Goal: Task Accomplishment & Management: Use online tool/utility

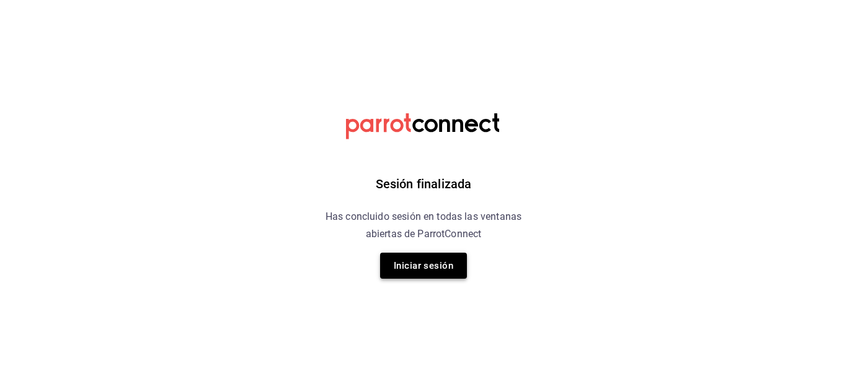
click at [411, 255] on button "Iniciar sesión" at bounding box center [423, 266] width 87 height 26
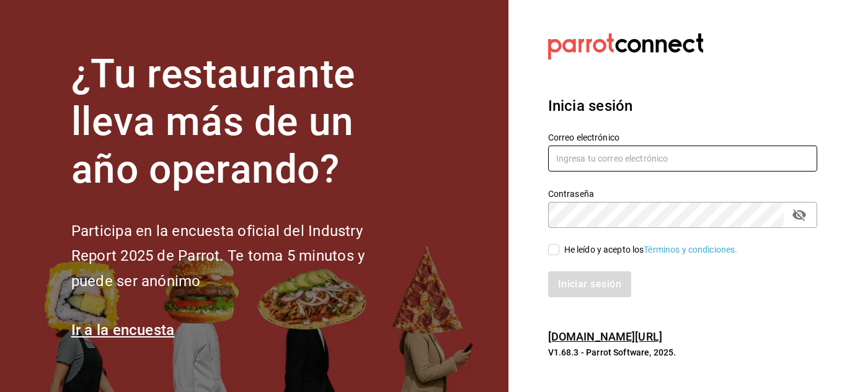
type input "animal.stregis@grupocosteno.com"
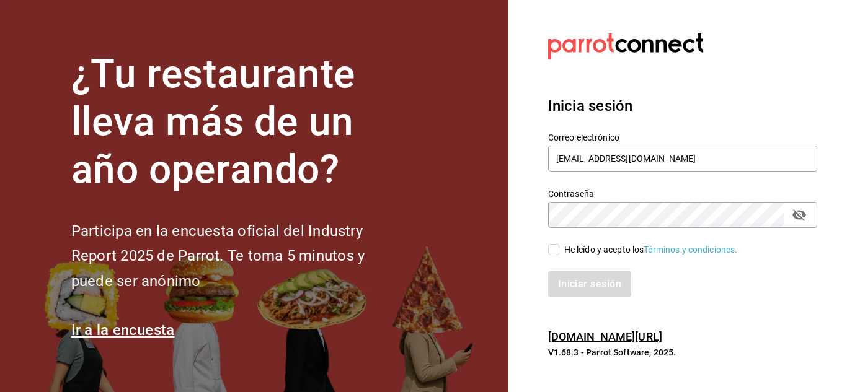
click at [554, 257] on div "Iniciar sesión" at bounding box center [675, 277] width 284 height 41
click at [554, 244] on input "He leído y acepto los Términos y condiciones." at bounding box center [553, 249] width 11 height 11
checkbox input "true"
click at [804, 219] on icon "passwordField" at bounding box center [799, 215] width 15 height 15
click at [581, 283] on button "Iniciar sesión" at bounding box center [590, 285] width 84 height 26
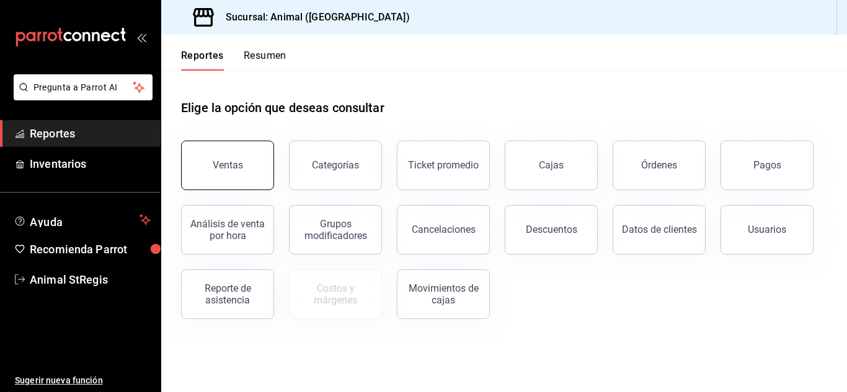
click at [236, 157] on button "Ventas" at bounding box center [227, 166] width 93 height 50
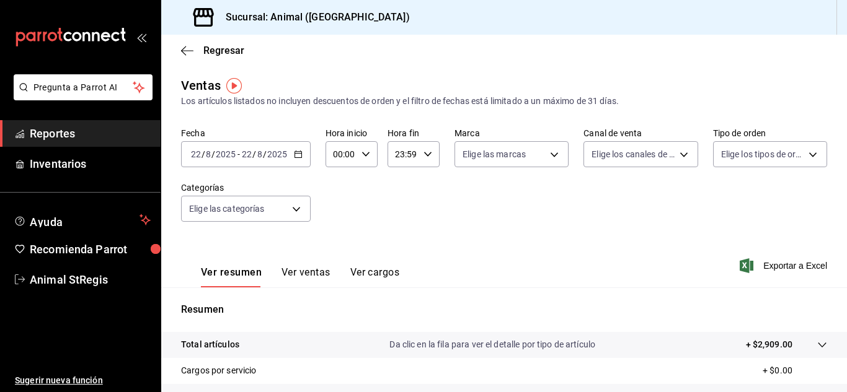
click at [300, 159] on div "2025-08-22 22 / 8 / 2025 - 2025-08-22 22 / 8 / 2025" at bounding box center [246, 154] width 130 height 26
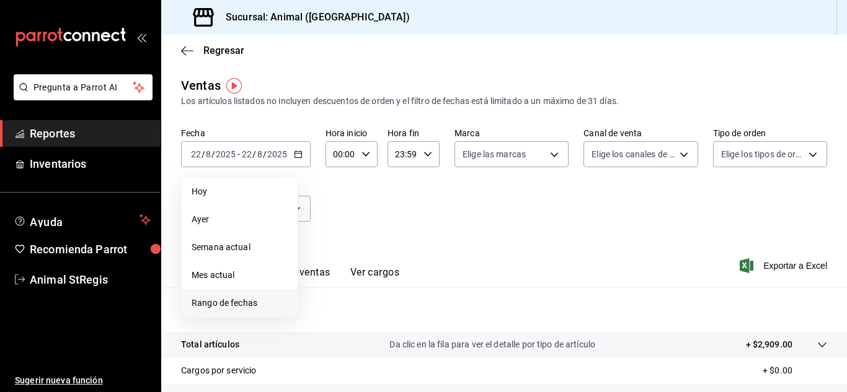
click at [223, 303] on span "Rango de fechas" at bounding box center [240, 303] width 96 height 13
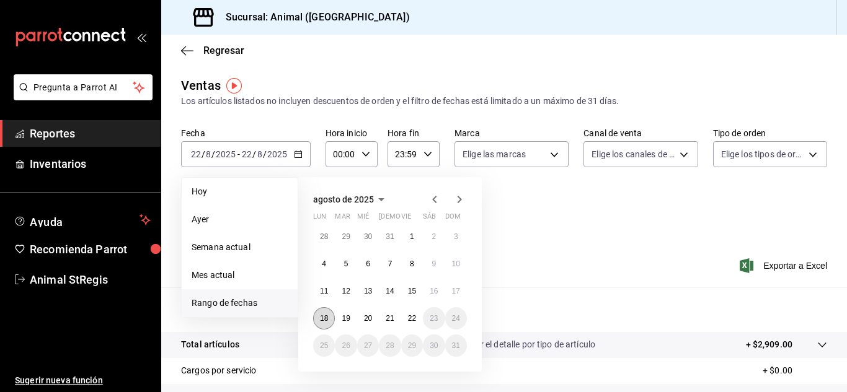
click at [324, 316] on abbr "18" at bounding box center [324, 318] width 8 height 9
click at [415, 317] on abbr "22" at bounding box center [412, 318] width 8 height 9
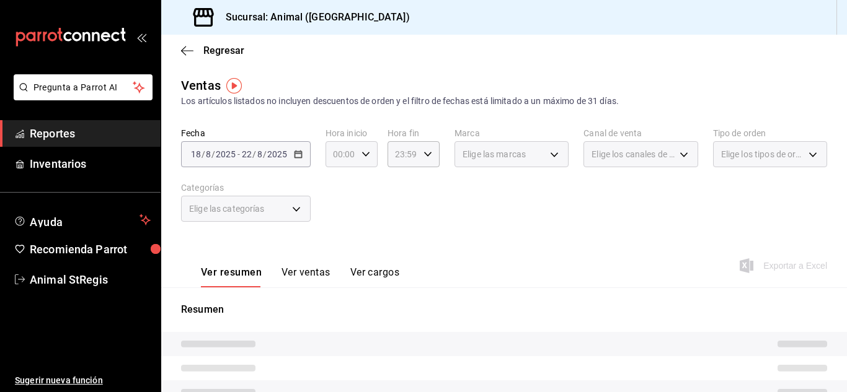
click at [363, 156] on \(Stroke\) "button" at bounding box center [365, 154] width 7 height 4
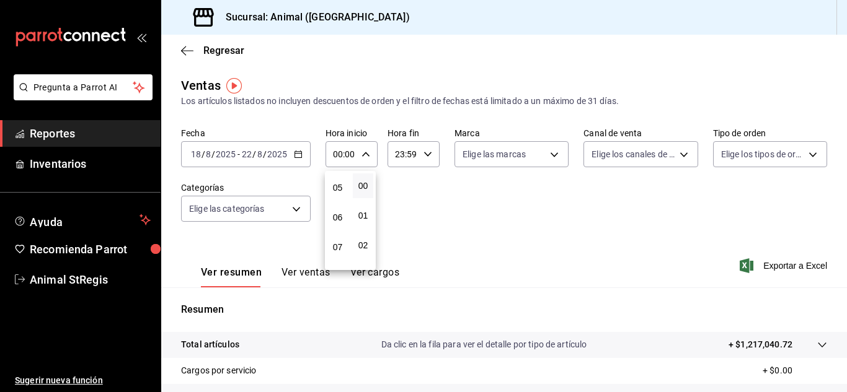
scroll to position [149, 0]
click at [340, 187] on div "00 01 02 03 04 05 06 07 08 09 10 11 12 13 14 15 16 17 18 19 20 21 22 23" at bounding box center [337, 220] width 25 height 99
click at [340, 187] on span "05" at bounding box center [338, 186] width 6 height 10
type input "05:00"
click at [428, 162] on div at bounding box center [423, 196] width 847 height 392
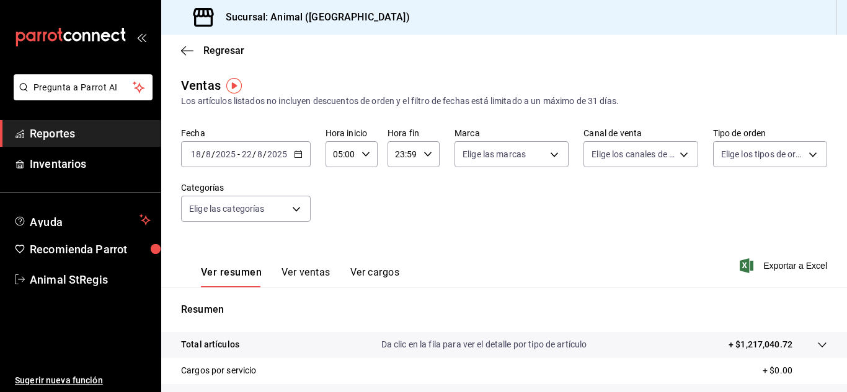
click at [428, 162] on div "00 01 02 03 04 05 06 07 08 09 10 11 12 13 14 15 16 17 18 19 20 21 22 23 00 01 0…" at bounding box center [423, 198] width 847 height 389
click at [428, 162] on div "23:59 Hora fin" at bounding box center [414, 154] width 52 height 26
click at [401, 197] on span "21" at bounding box center [399, 196] width 6 height 10
click at [400, 202] on button "21" at bounding box center [398, 196] width 20 height 25
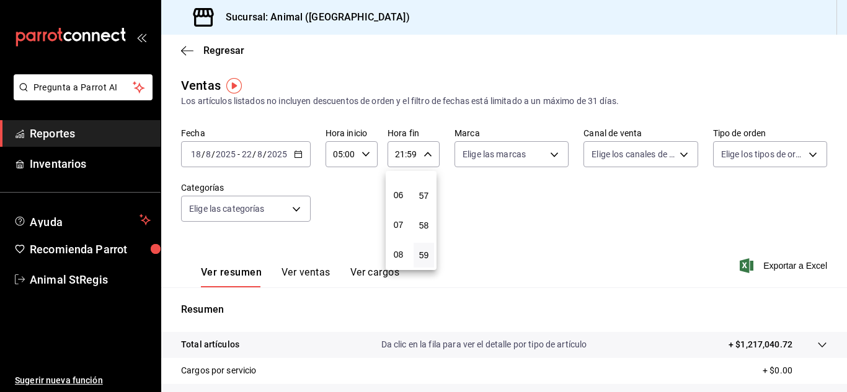
scroll to position [144, 0]
click at [400, 202] on button "05" at bounding box center [398, 191] width 20 height 25
type input "05:59"
click at [544, 166] on div at bounding box center [423, 196] width 847 height 392
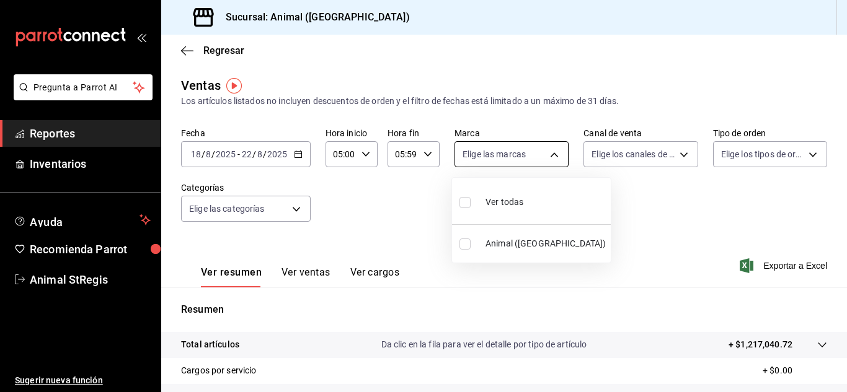
click at [549, 161] on body "Pregunta a Parrot AI Reportes Inventarios Ayuda Recomienda Parrot Animal StRegi…" at bounding box center [423, 196] width 847 height 392
click at [501, 197] on span "Ver todas" at bounding box center [504, 202] width 38 height 13
type input "3f39fcdc-c8c4-4fff-883a-47b345d9391c"
checkbox input "true"
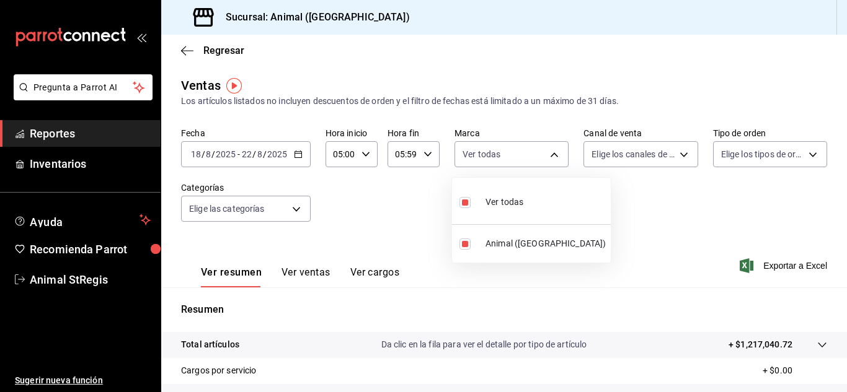
click at [637, 152] on div at bounding box center [423, 196] width 847 height 392
click at [637, 152] on body "Pregunta a Parrot AI Reportes Inventarios Ayuda Recomienda Parrot Animal StRegi…" at bounding box center [423, 196] width 847 height 392
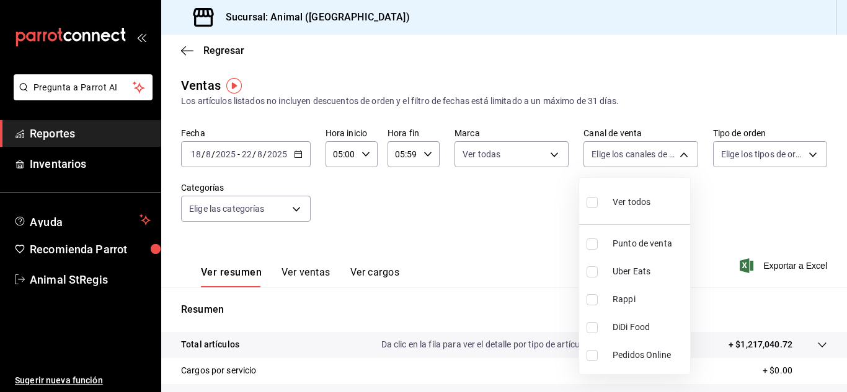
click at [606, 207] on div "Ver todos" at bounding box center [619, 201] width 64 height 27
type input "PARROT,UBER_EATS,RAPPI,DIDI_FOOD,ONLINE"
checkbox input "true"
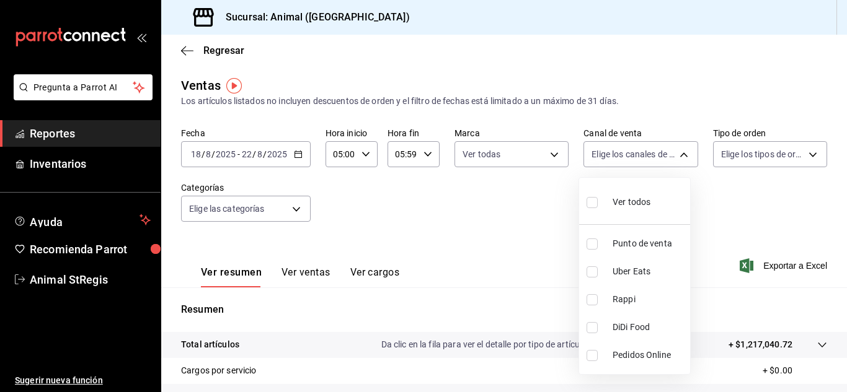
checkbox input "true"
click at [734, 154] on div at bounding box center [423, 196] width 847 height 392
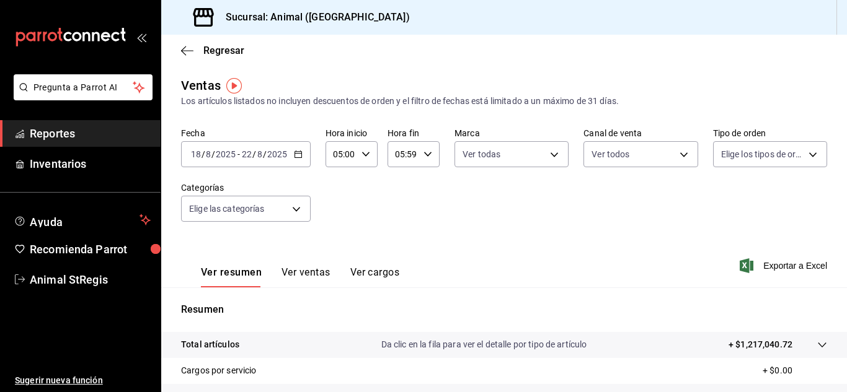
click at [734, 154] on div "Ver todos Punto de venta Uber Eats Rappi DiDi Food Pedidos Online" at bounding box center [423, 196] width 847 height 392
click at [734, 154] on body "Pregunta a Parrot AI Reportes Inventarios Ayuda Recomienda Parrot Animal StRegi…" at bounding box center [423, 196] width 847 height 392
click at [725, 201] on label at bounding box center [722, 202] width 16 height 18
click at [725, 201] on input "checkbox" at bounding box center [719, 202] width 11 height 11
checkbox input "false"
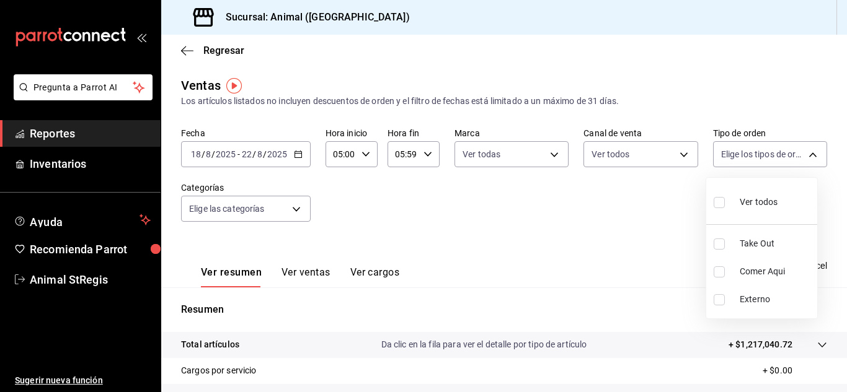
checkbox input "false"
click at [713, 206] on li "Ver todos" at bounding box center [761, 201] width 111 height 37
type input "3f245141-8cb2-4099-bf0f-bc16ed99609a,be50bec9-a7ef-41cc-9154-7015b9ad380c,EXTER…"
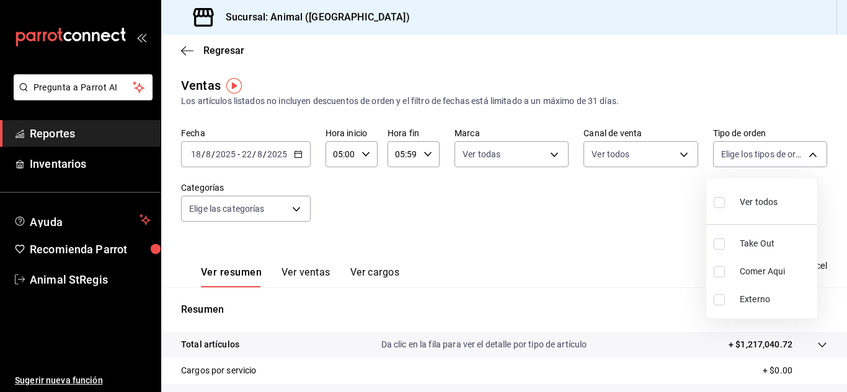
checkbox input "true"
click at [294, 215] on div at bounding box center [423, 196] width 847 height 392
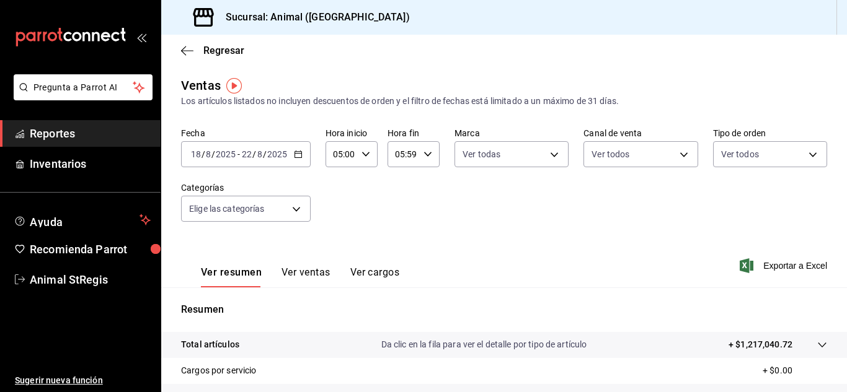
click at [294, 215] on body "Pregunta a Parrot AI Reportes Inventarios Ayuda Recomienda Parrot Animal StRegi…" at bounding box center [423, 196] width 847 height 392
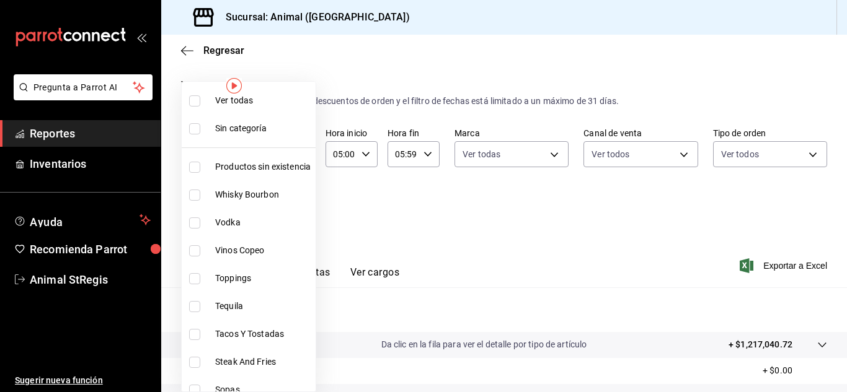
click at [249, 98] on span "Ver todas" at bounding box center [262, 100] width 95 height 13
type input "ab590da7-d0c4-47a8-ac4f-44aecaaca930,928f1d8c-49b4-4cad-a5c8-35f7885dcb7c,2440b…"
checkbox input "true"
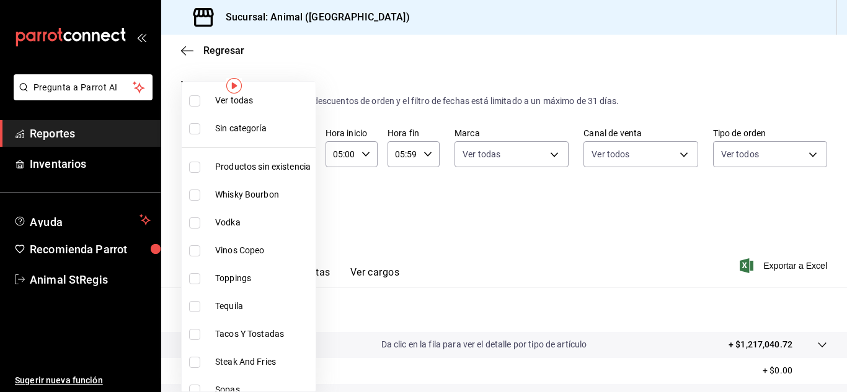
checkbox input "true"
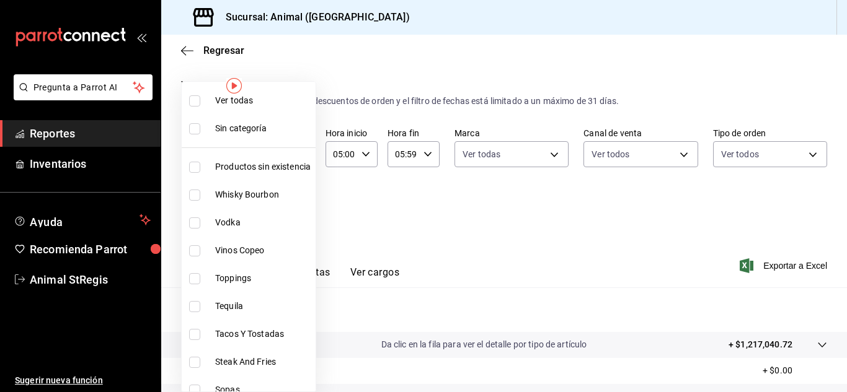
checkbox input "true"
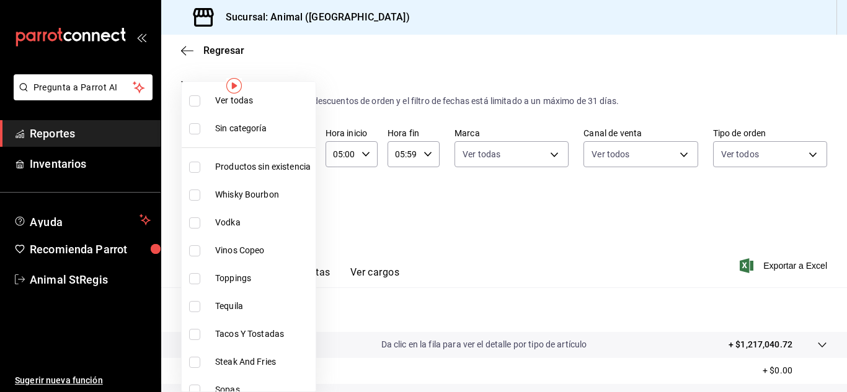
checkbox input "true"
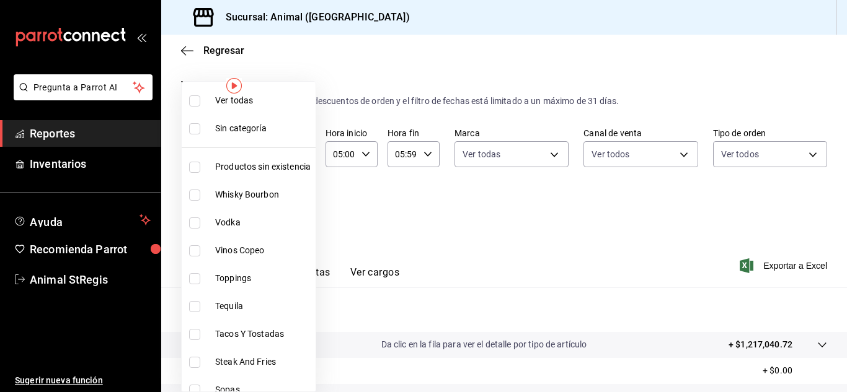
checkbox input "true"
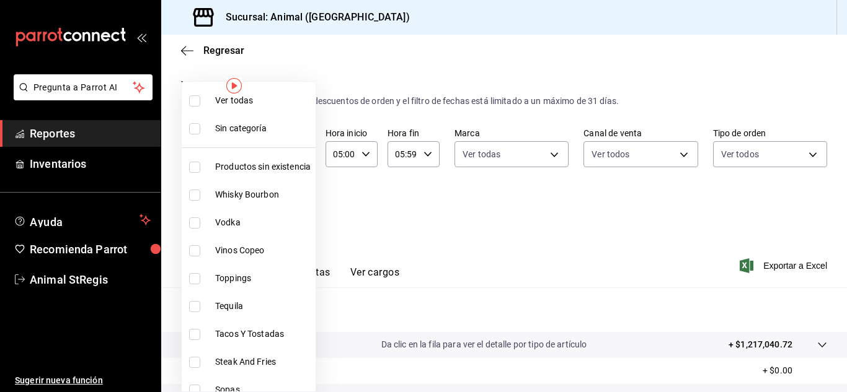
checkbox input "true"
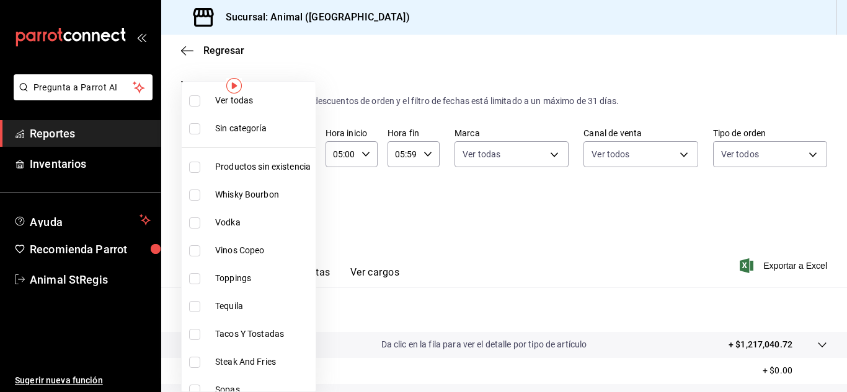
checkbox input "true"
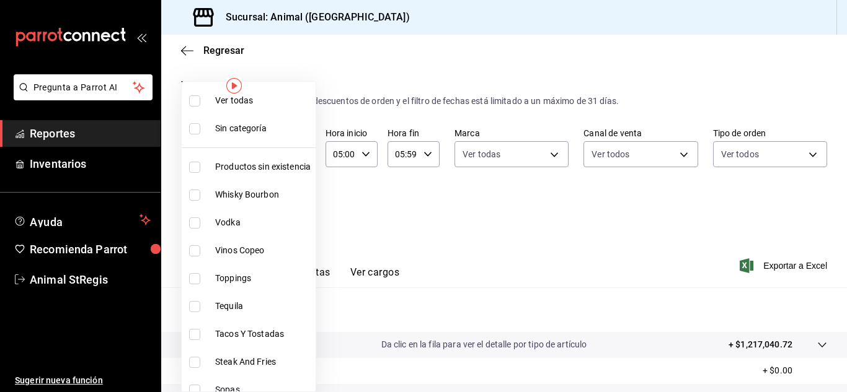
checkbox input "true"
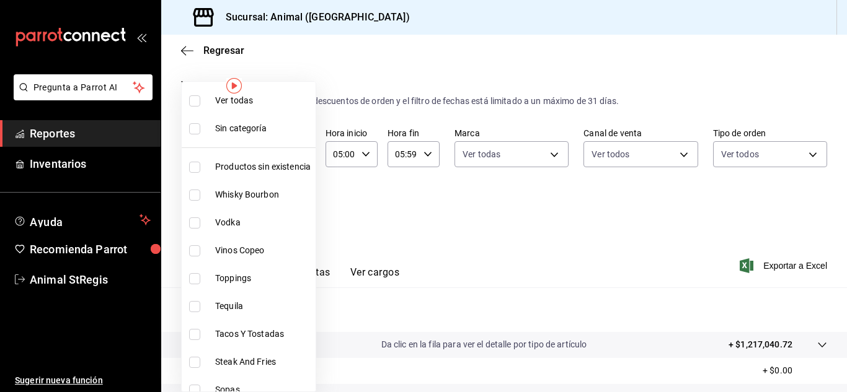
checkbox input "true"
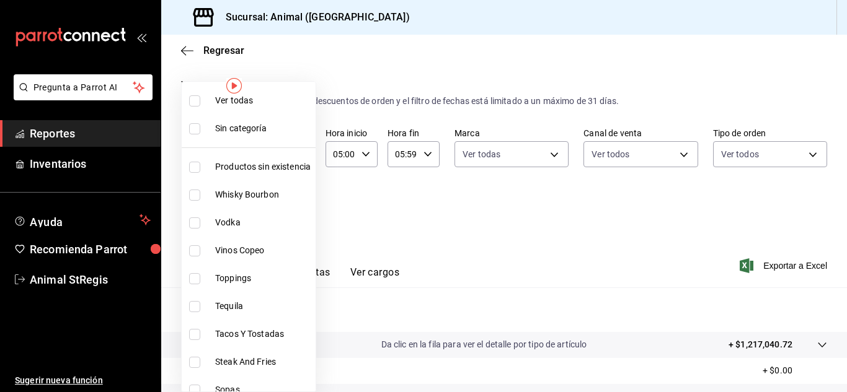
checkbox input "true"
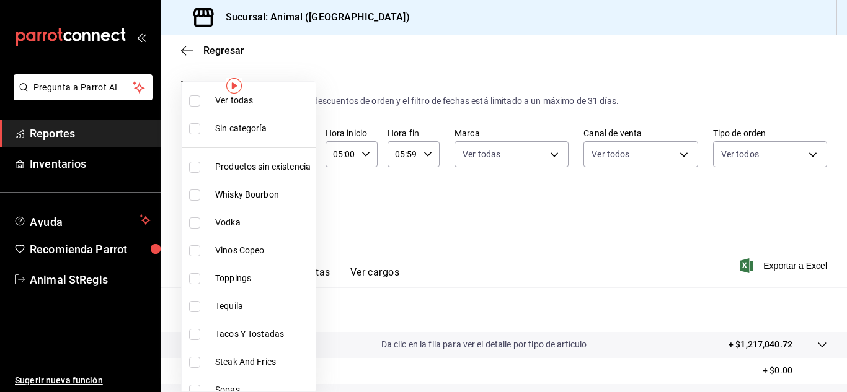
checkbox input "true"
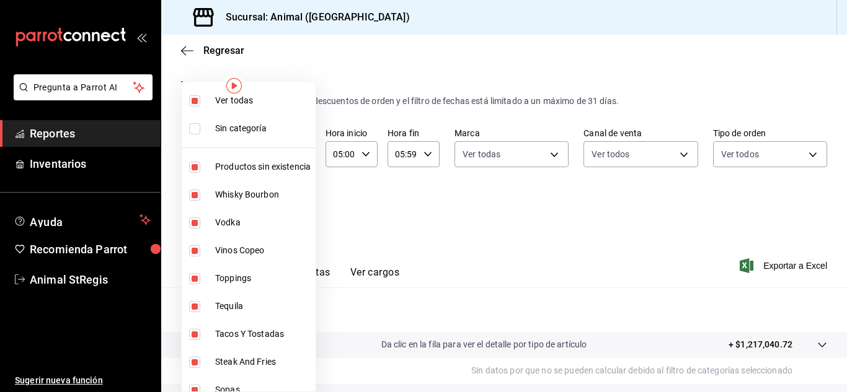
click at [249, 98] on span "Ver todas" at bounding box center [262, 100] width 95 height 13
checkbox input "false"
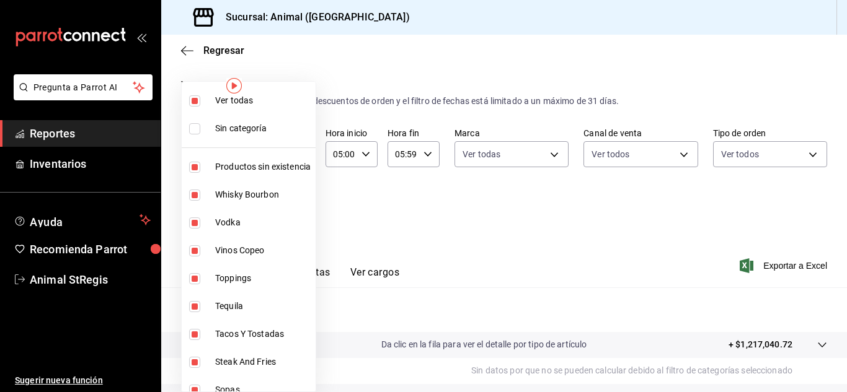
checkbox input "false"
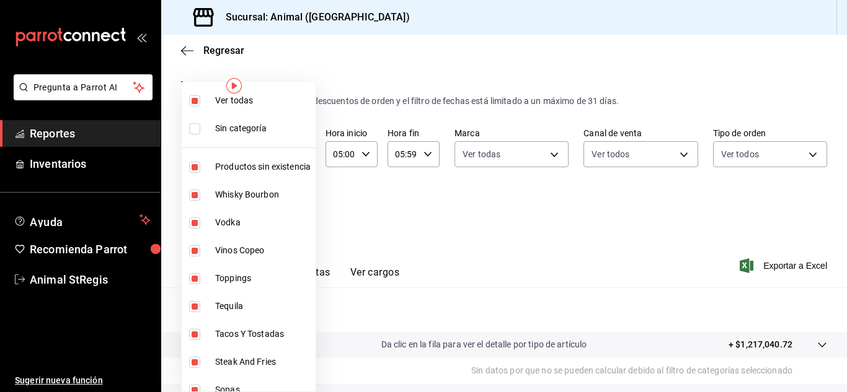
checkbox input "false"
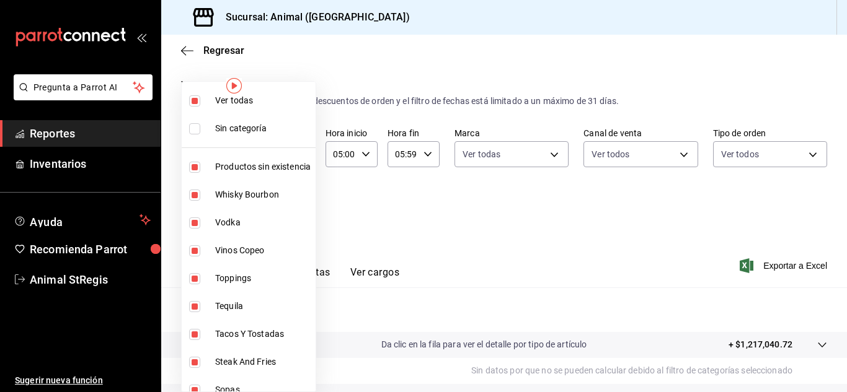
checkbox input "false"
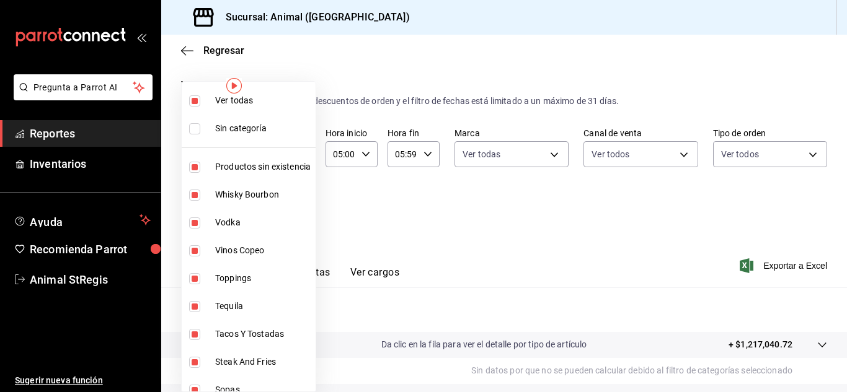
checkbox input "false"
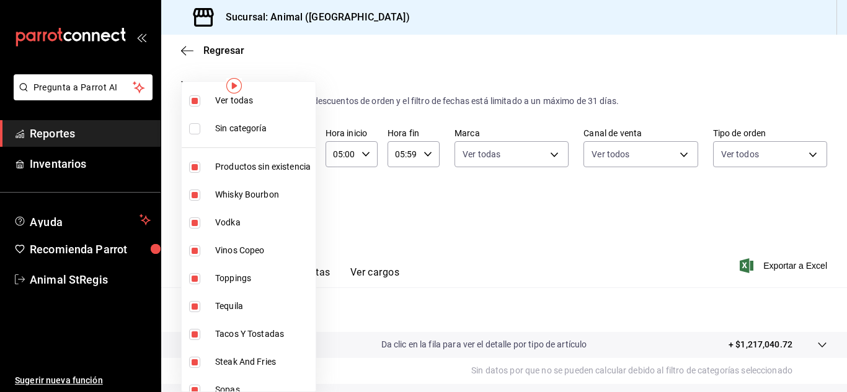
checkbox input "false"
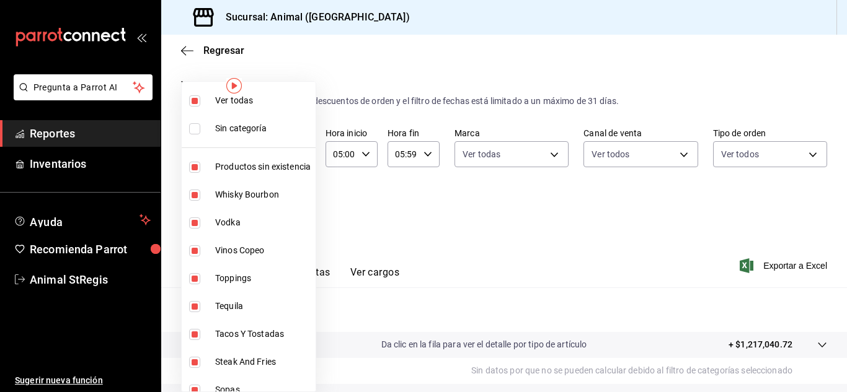
checkbox input "false"
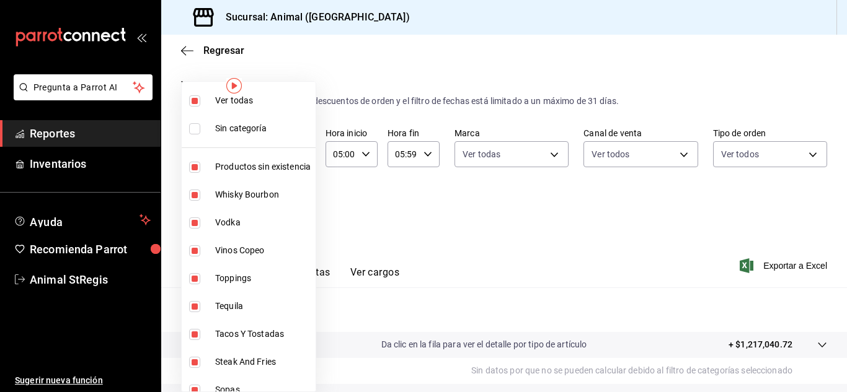
checkbox input "false"
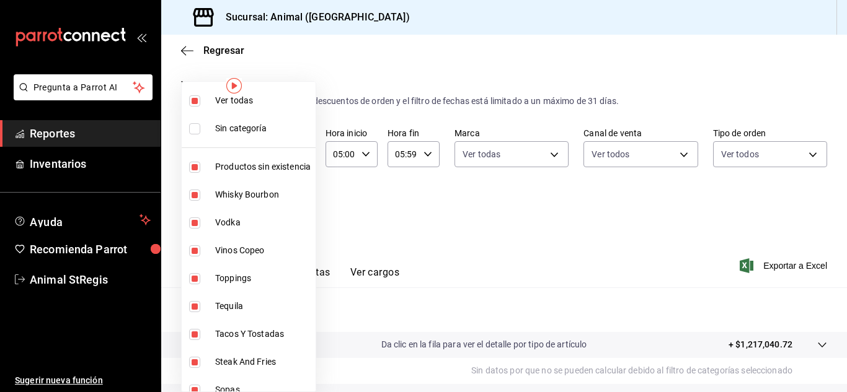
checkbox input "false"
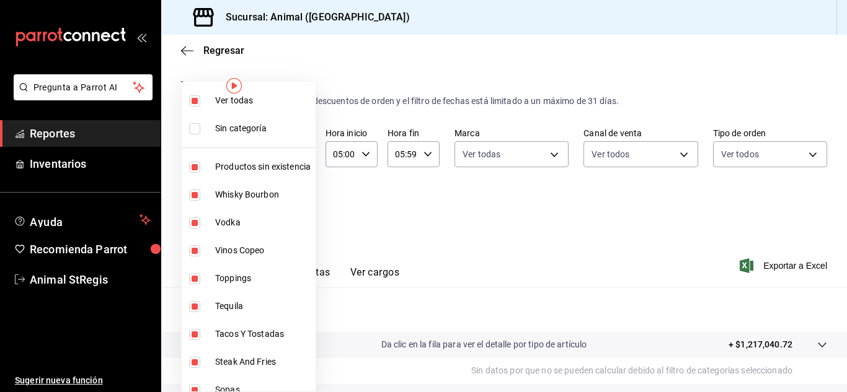
checkbox input "false"
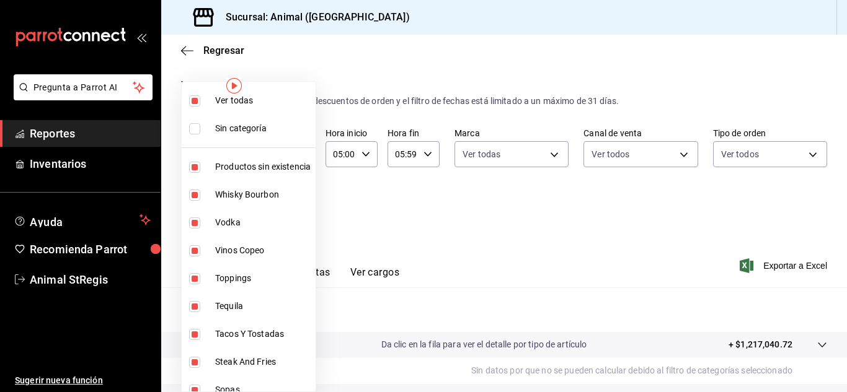
checkbox input "false"
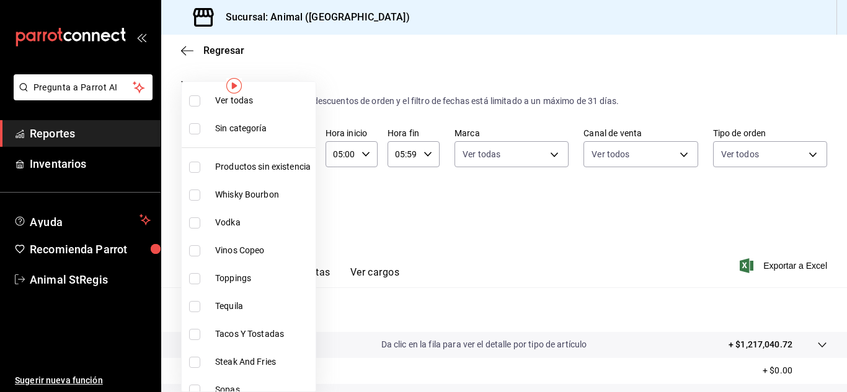
click at [249, 98] on span "Ver todas" at bounding box center [262, 100] width 95 height 13
type input "ab590da7-d0c4-47a8-ac4f-44aecaaca930,928f1d8c-49b4-4cad-a5c8-35f7885dcb7c,2440b…"
checkbox input "true"
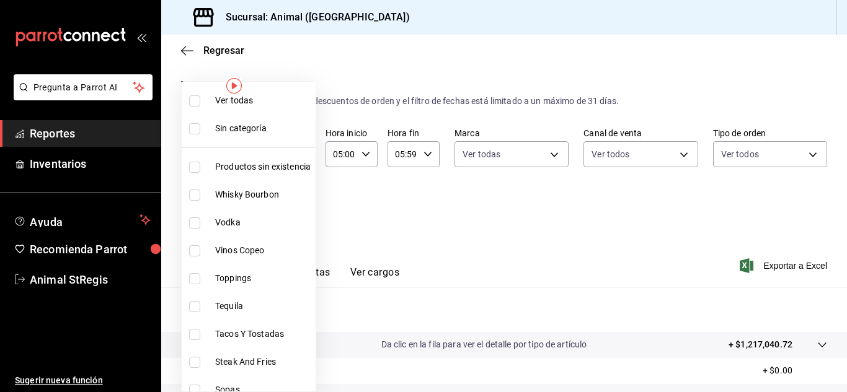
checkbox input "true"
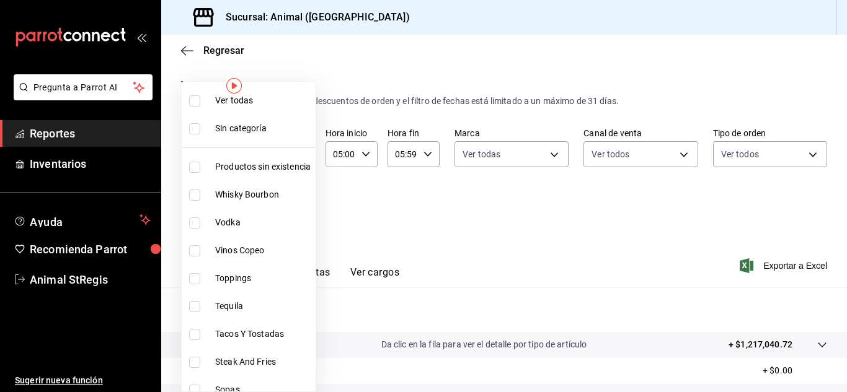
checkbox input "true"
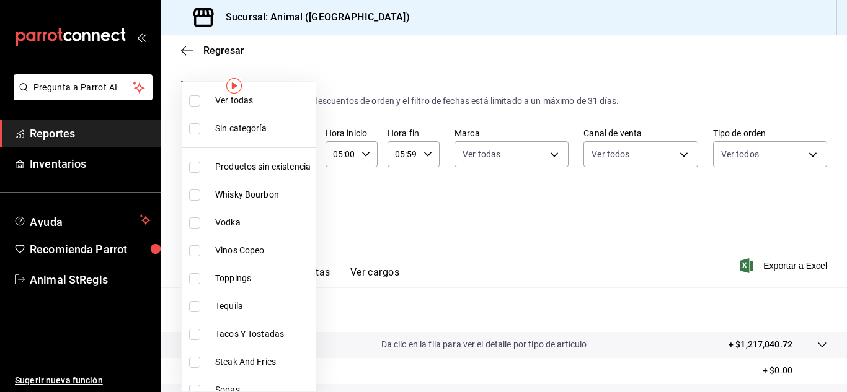
checkbox input "true"
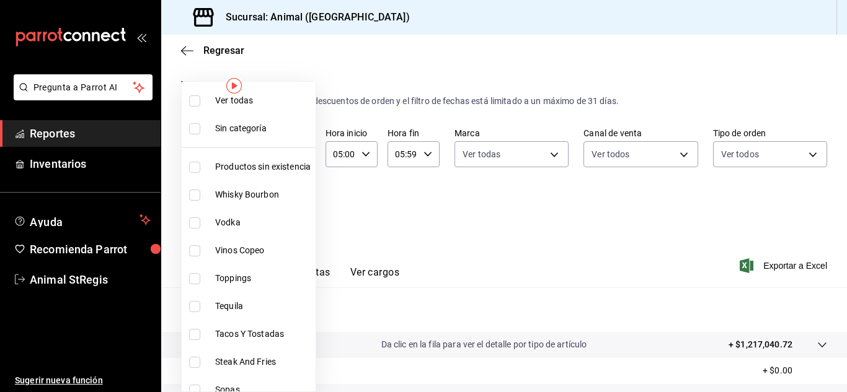
checkbox input "true"
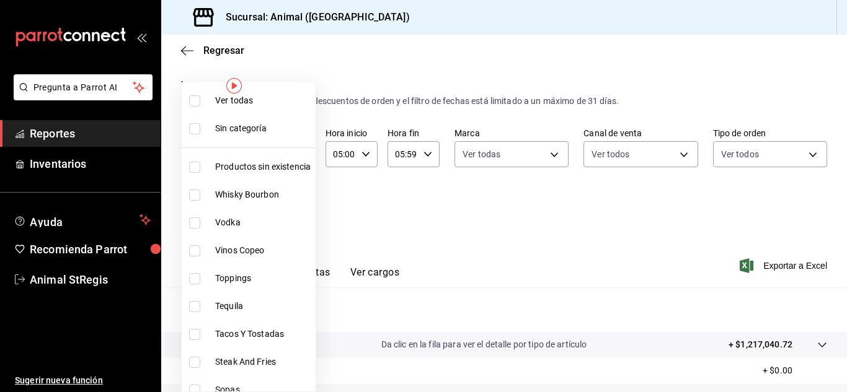
checkbox input "true"
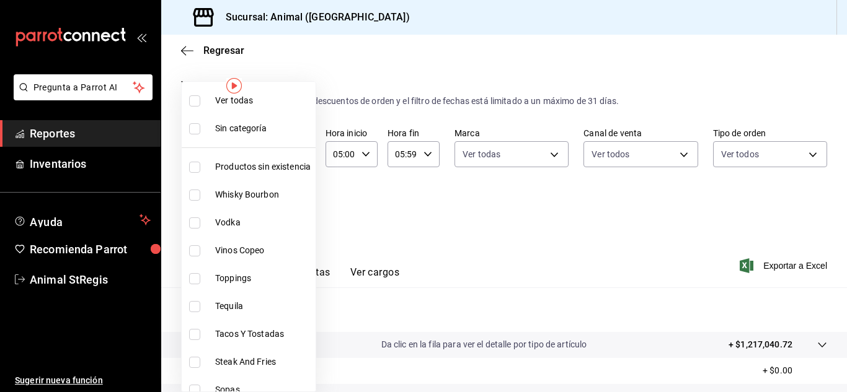
checkbox input "true"
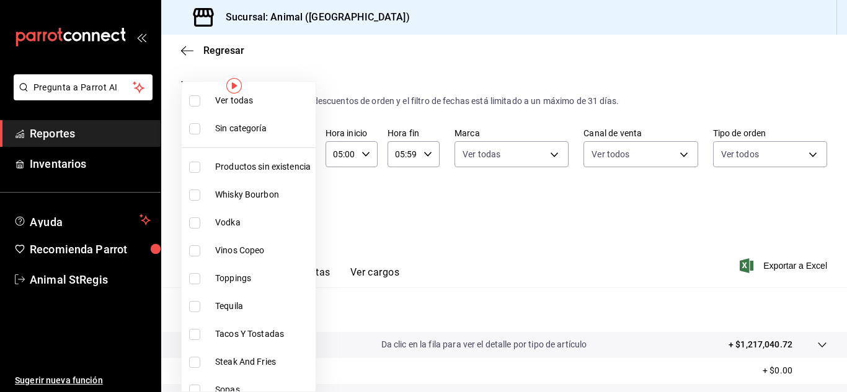
checkbox input "true"
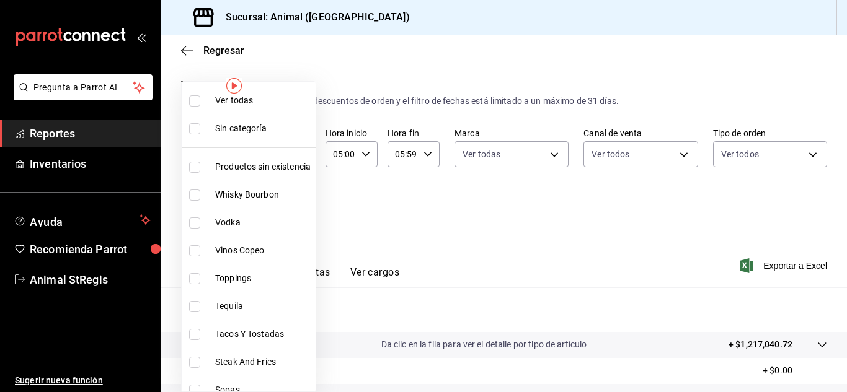
checkbox input "true"
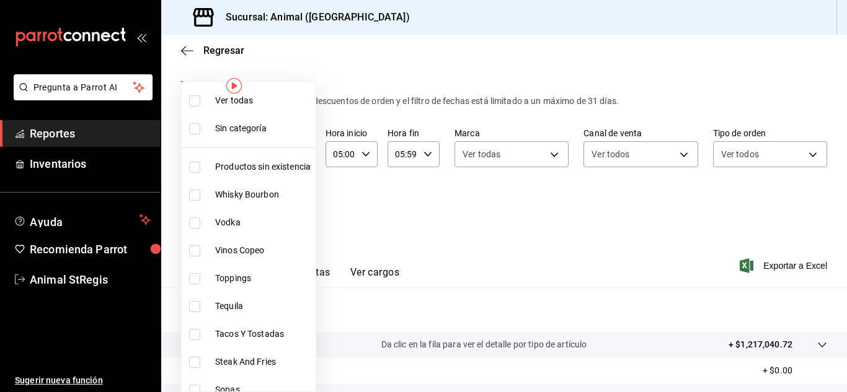
checkbox input "true"
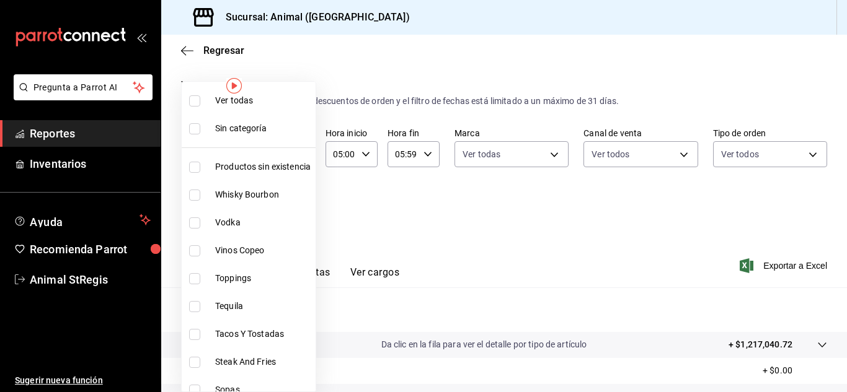
checkbox input "true"
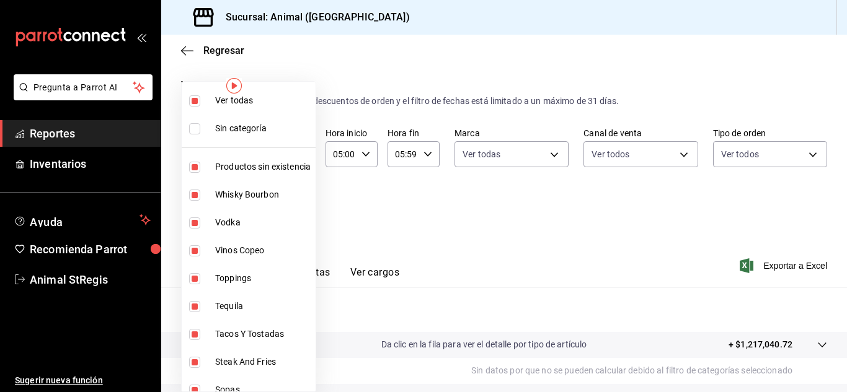
click at [389, 183] on div at bounding box center [423, 196] width 847 height 392
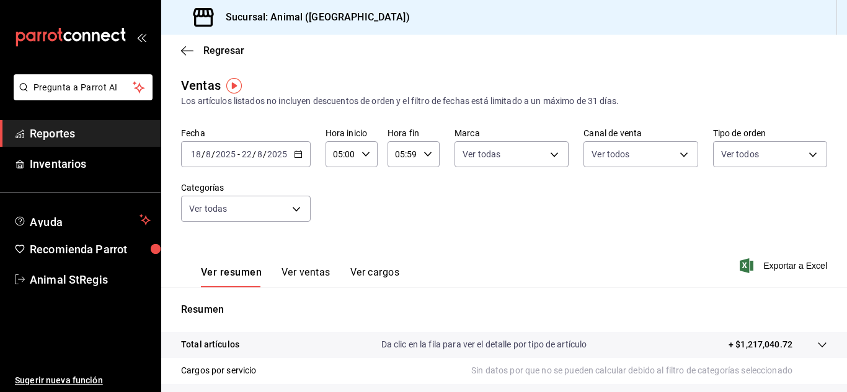
click at [389, 183] on div at bounding box center [423, 196] width 847 height 392
click at [771, 269] on span "Exportar a Excel" at bounding box center [784, 266] width 85 height 15
